Goal: Task Accomplishment & Management: Use online tool/utility

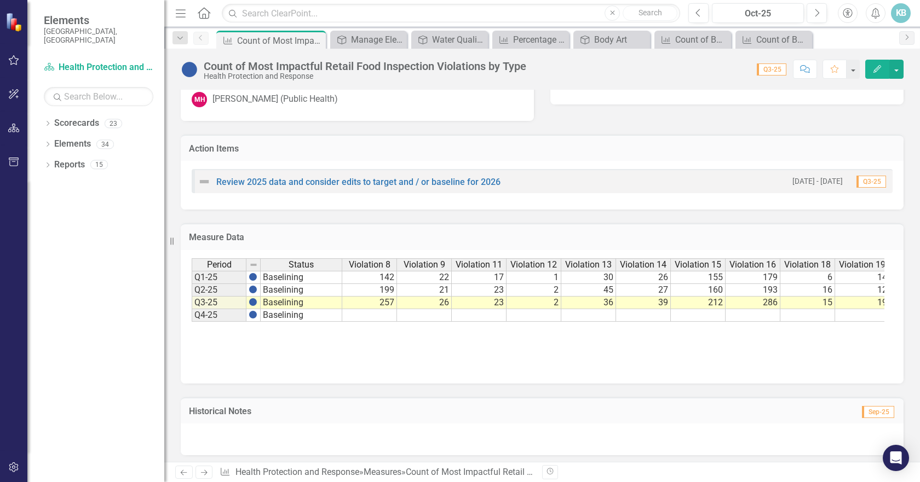
scroll to position [829, 0]
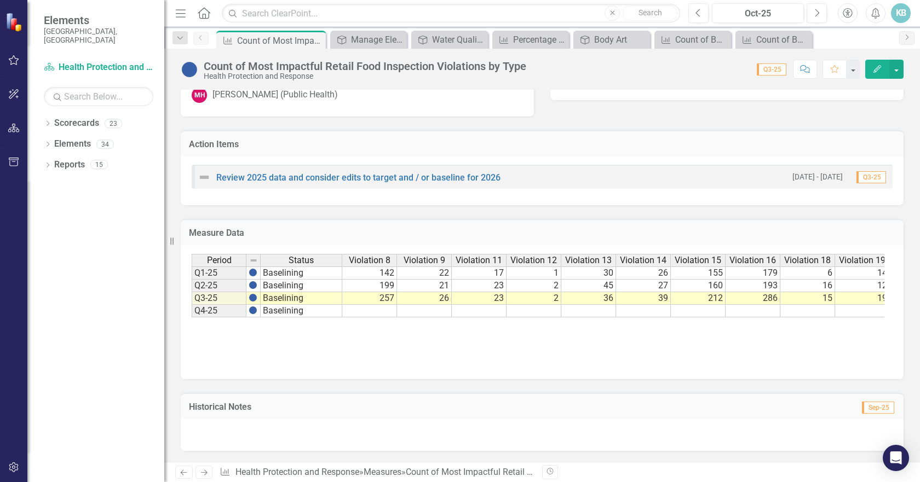
click at [329, 429] on div at bounding box center [542, 435] width 723 height 32
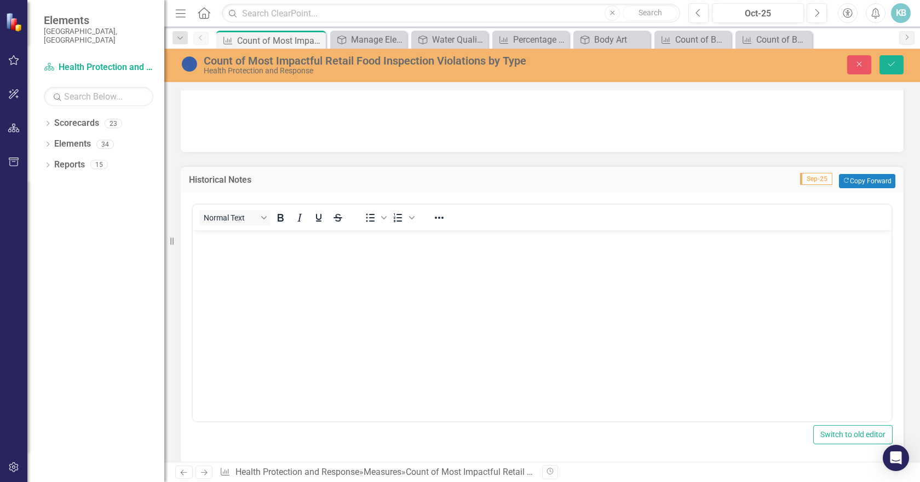
scroll to position [1048, 0]
click at [277, 269] on body "Rich Text Area. Press ALT-0 for help." at bounding box center [542, 309] width 699 height 164
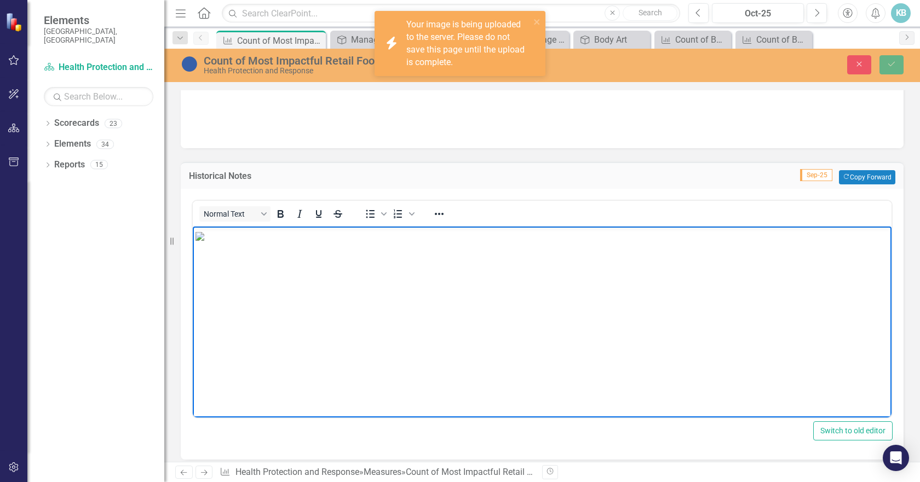
click at [836, 243] on p "Rich Text Area. Press ALT-0 for help." at bounding box center [542, 235] width 693 height 13
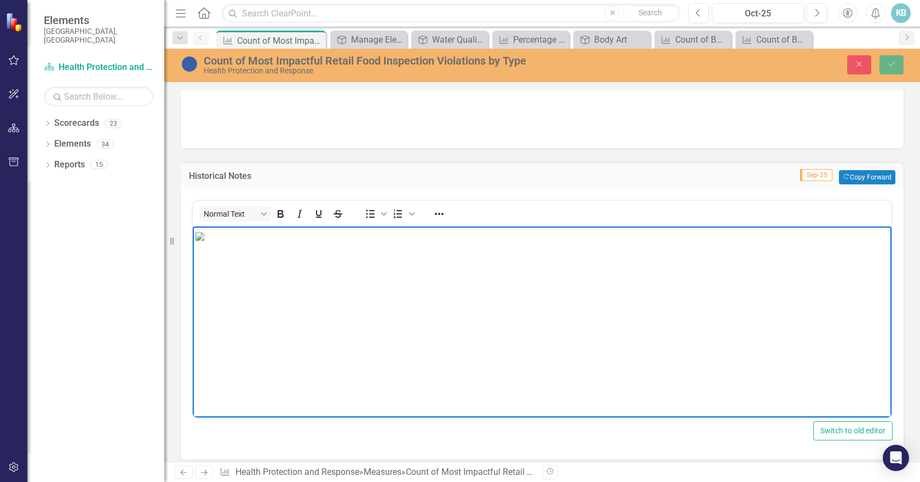
click at [901, 314] on div "Historical Notes Sep-25 Copy Forward Copy Forward Normal Text To open the popup…" at bounding box center [542, 304] width 739 height 312
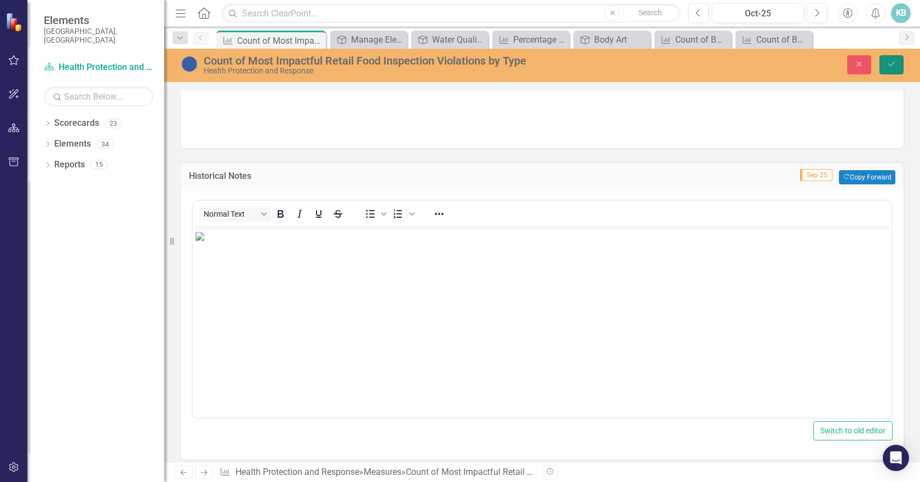
click at [893, 62] on icon "Save" at bounding box center [892, 64] width 10 height 8
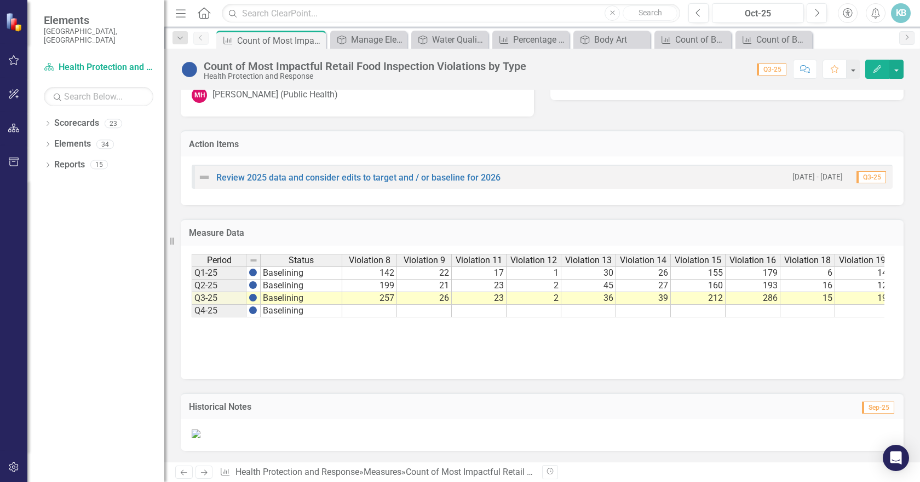
scroll to position [1002, 0]
click at [200, 430] on img at bounding box center [196, 434] width 9 height 9
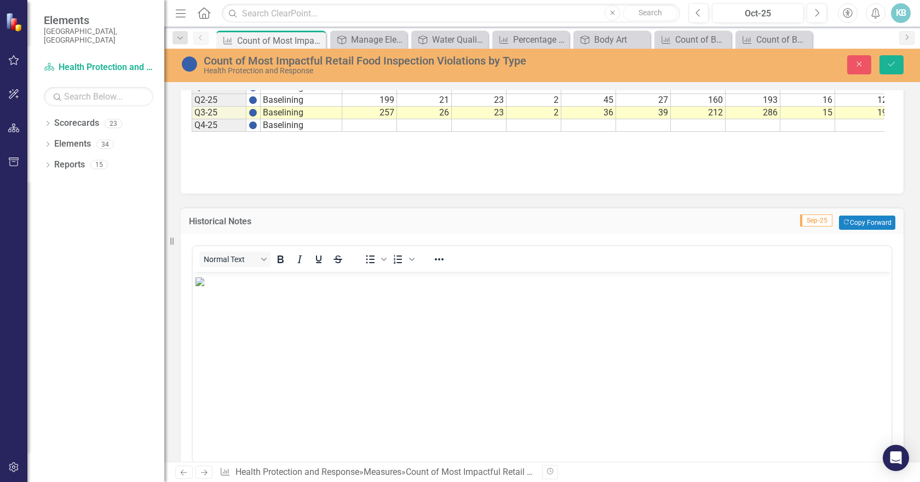
scroll to position [0, 0]
click at [204, 286] on img "Rich Text Area. Press ALT-0 for help." at bounding box center [200, 282] width 9 height 9
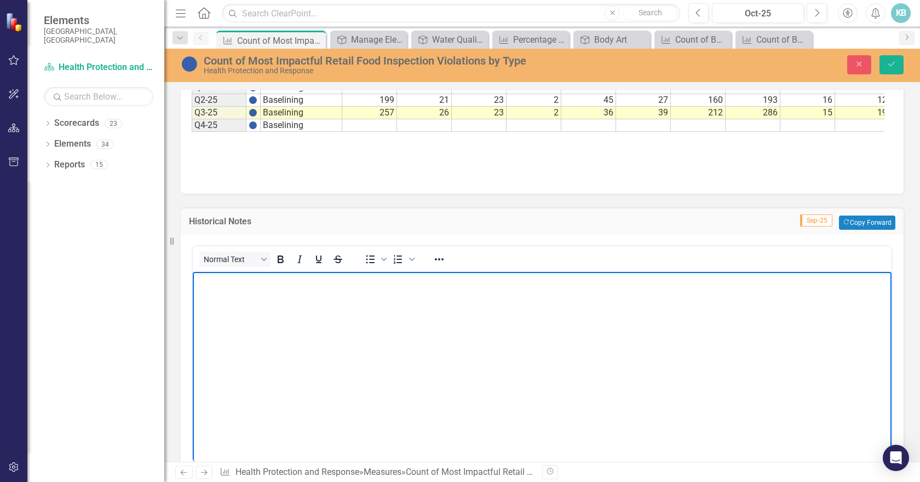
click at [456, 357] on body "Rich Text Area. Press ALT-0 for help." at bounding box center [542, 354] width 699 height 164
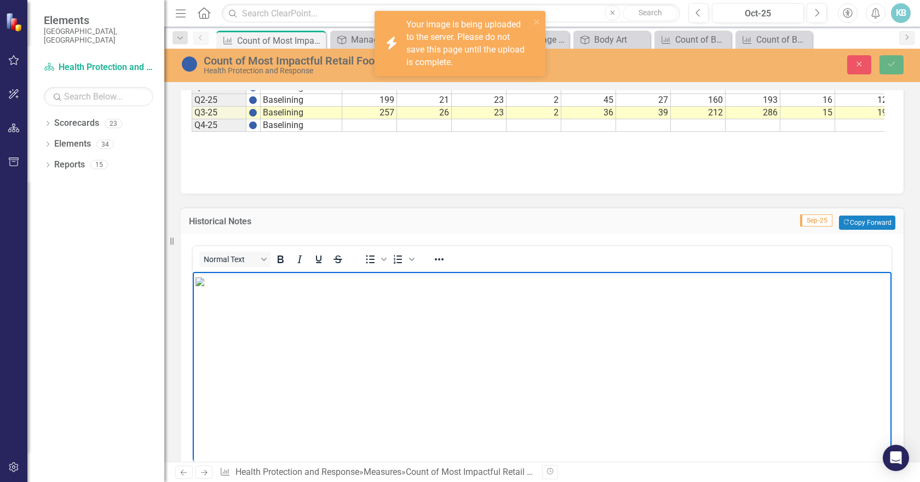
click at [837, 288] on p "Rich Text Area. Press ALT-0 for help." at bounding box center [542, 281] width 693 height 13
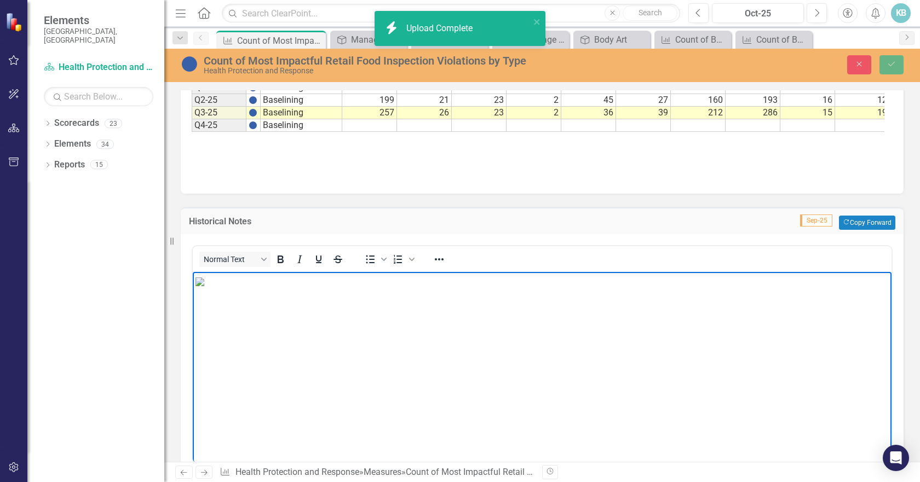
click at [892, 63] on icon "Save" at bounding box center [892, 64] width 10 height 8
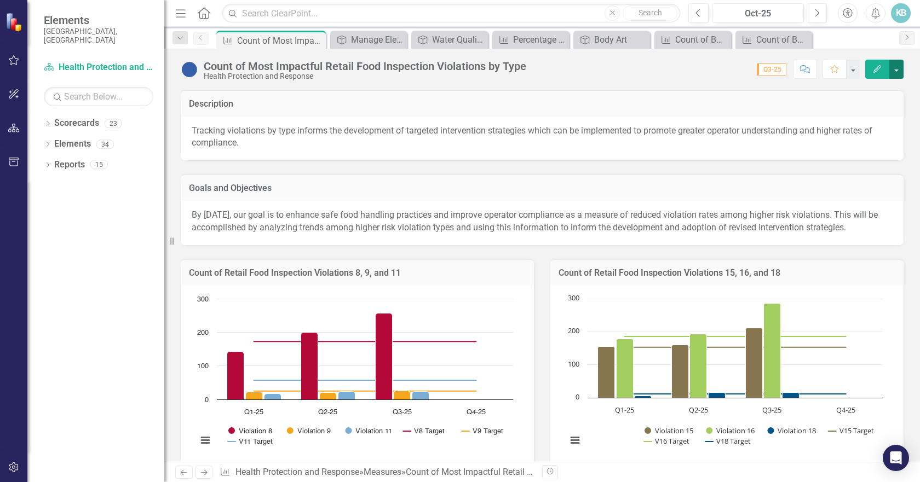
click at [900, 70] on button "button" at bounding box center [896, 69] width 14 height 19
click at [867, 188] on link "PDF Export to PDF" at bounding box center [849, 194] width 107 height 20
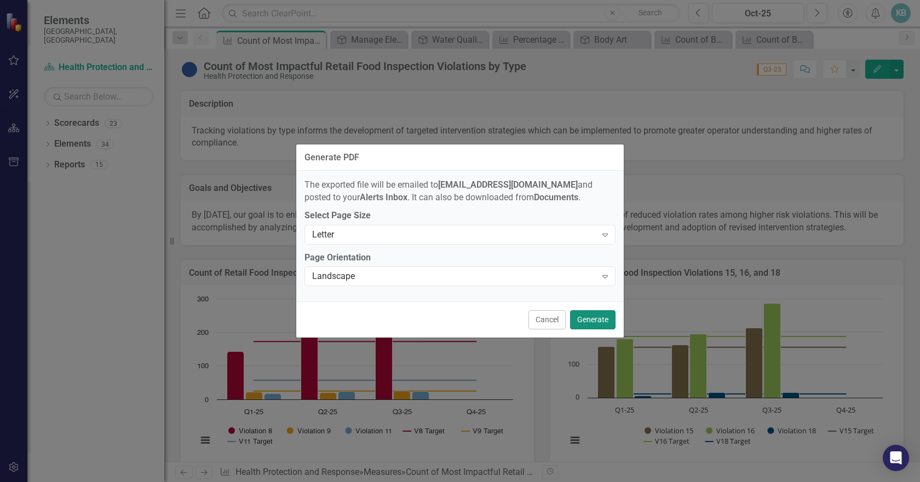
click at [600, 322] on button "Generate" at bounding box center [592, 320] width 45 height 19
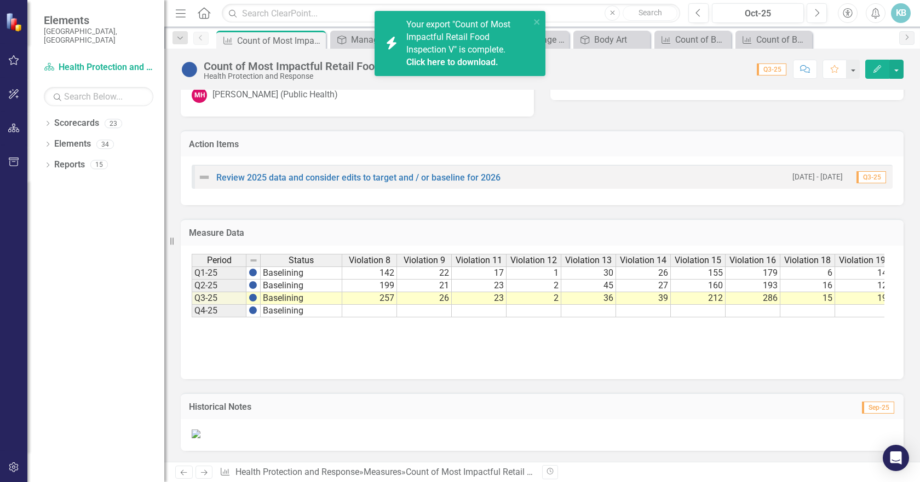
scroll to position [1003, 0]
